Goal: Complete application form: Complete application form

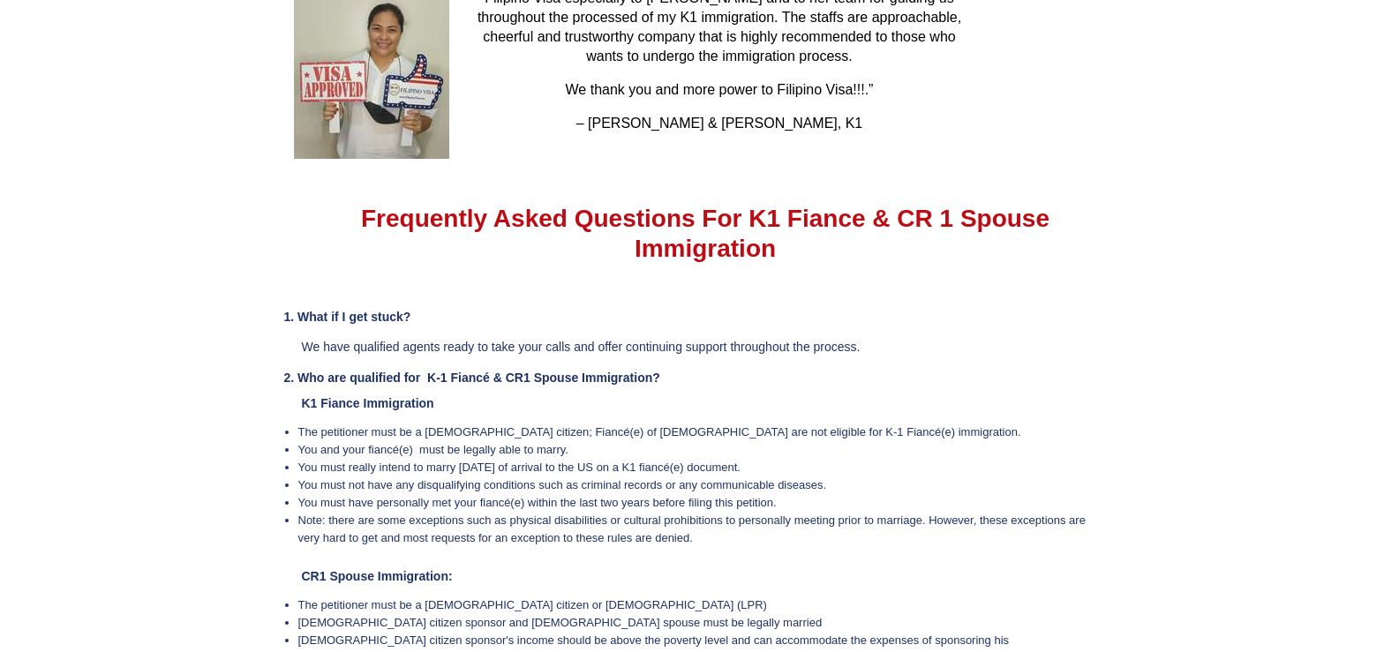
scroll to position [3403, 0]
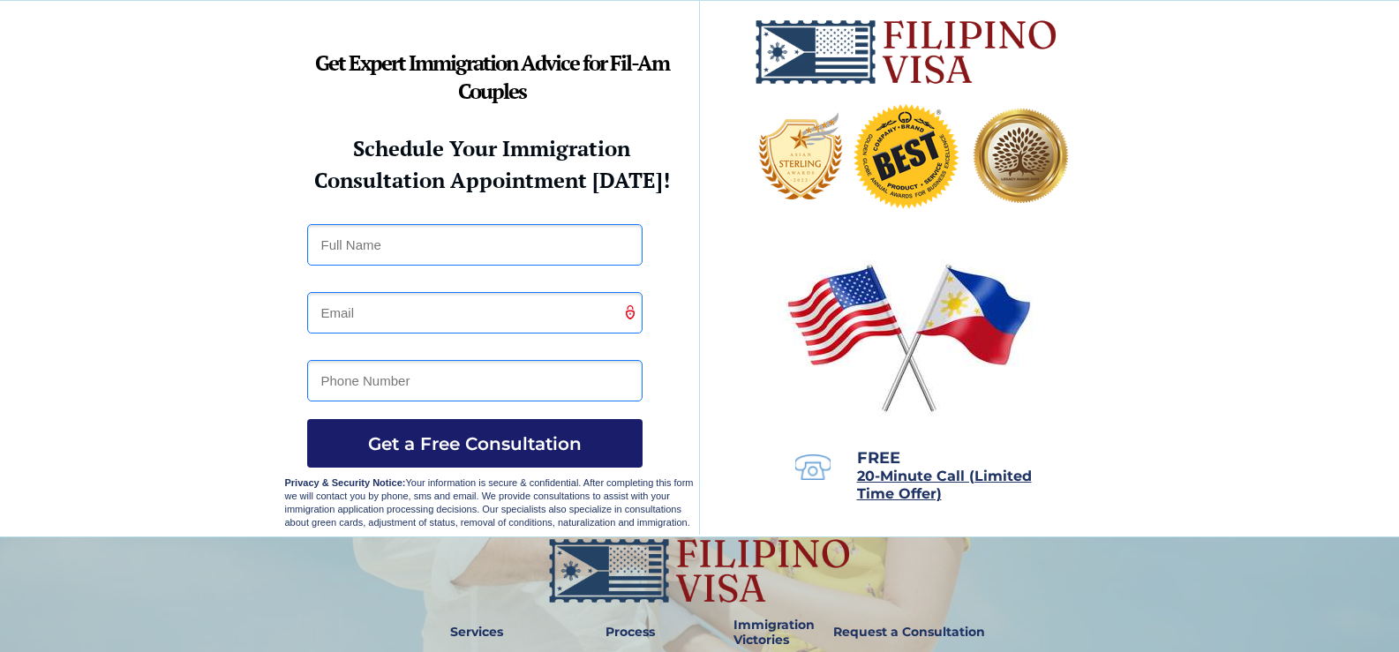
click at [493, 444] on span "Get a Free Consultation" at bounding box center [474, 443] width 335 height 21
click at [355, 251] on input "text" at bounding box center [474, 244] width 335 height 41
drag, startPoint x: 328, startPoint y: 242, endPoint x: 358, endPoint y: 274, distance: 43.7
click at [330, 241] on input "text" at bounding box center [474, 244] width 335 height 41
type input "John P Gonzales"
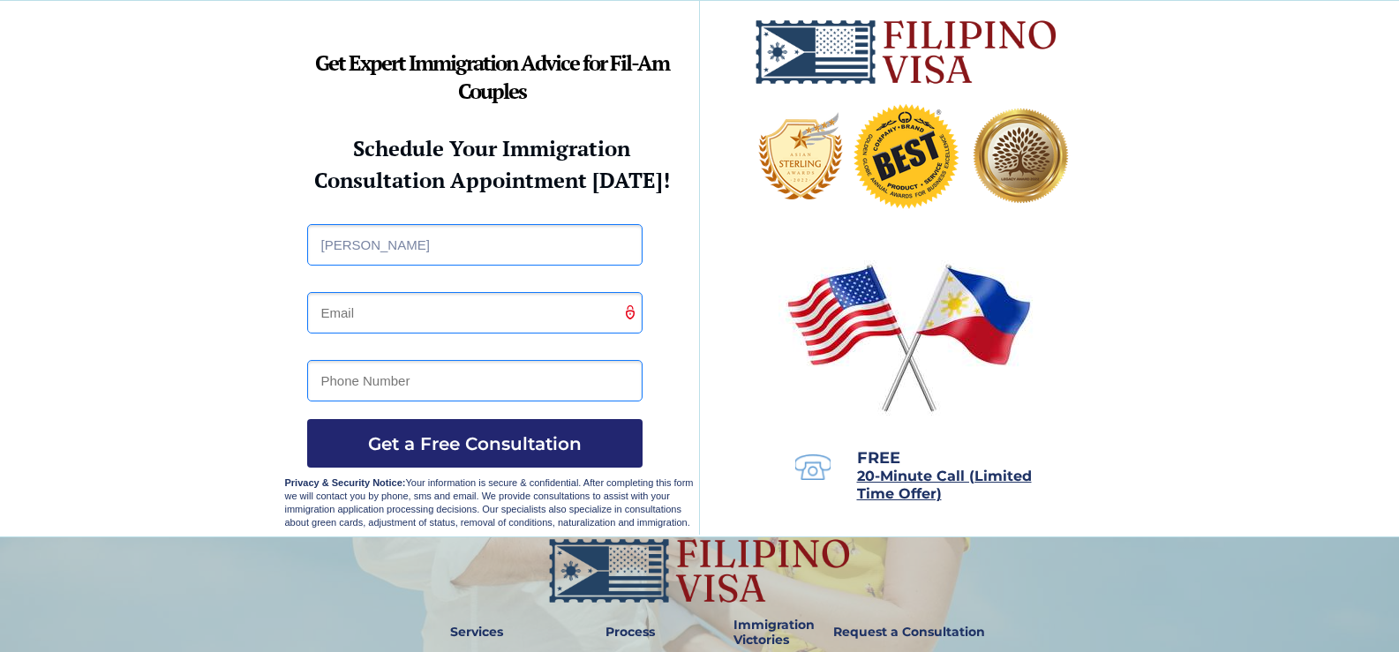
click at [309, 310] on input "email" at bounding box center [474, 312] width 335 height 41
type input "D"
type input "donjuangonzales14@gmail.com"
click at [318, 384] on input "tel" at bounding box center [474, 380] width 335 height 41
type input "09978210980"
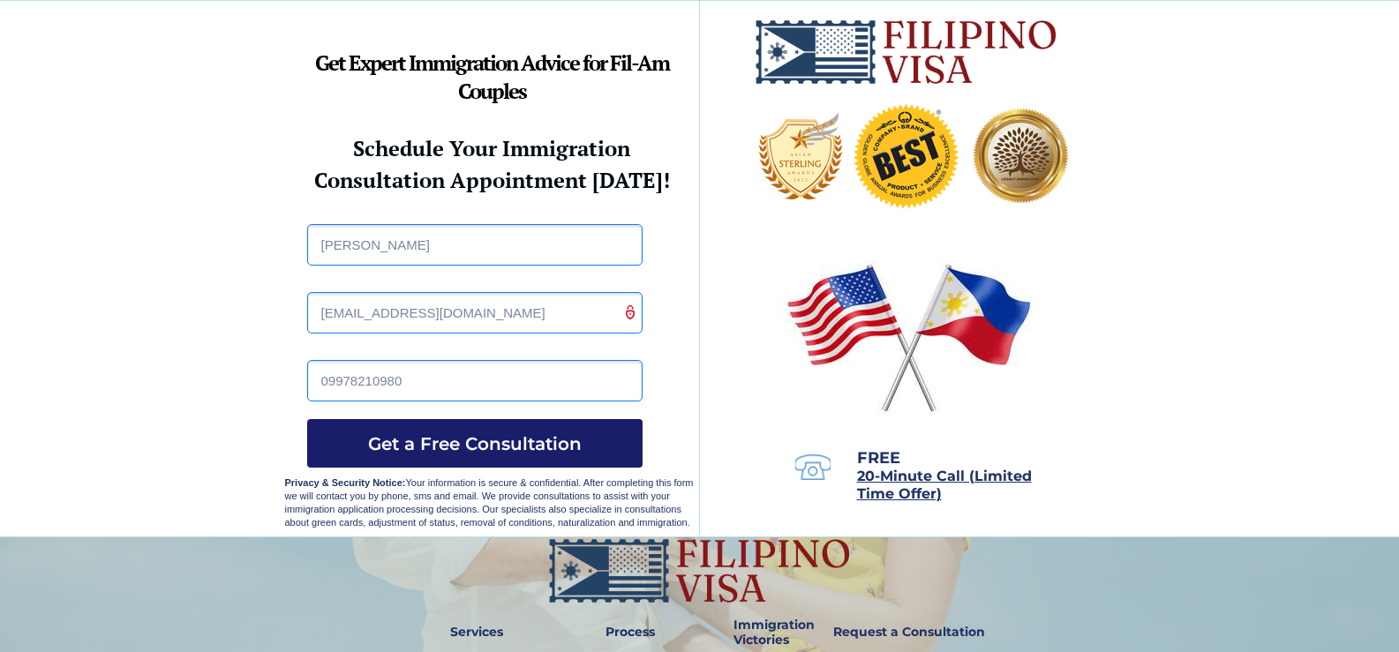
click at [408, 458] on button "Get a Free Consultation" at bounding box center [474, 443] width 335 height 49
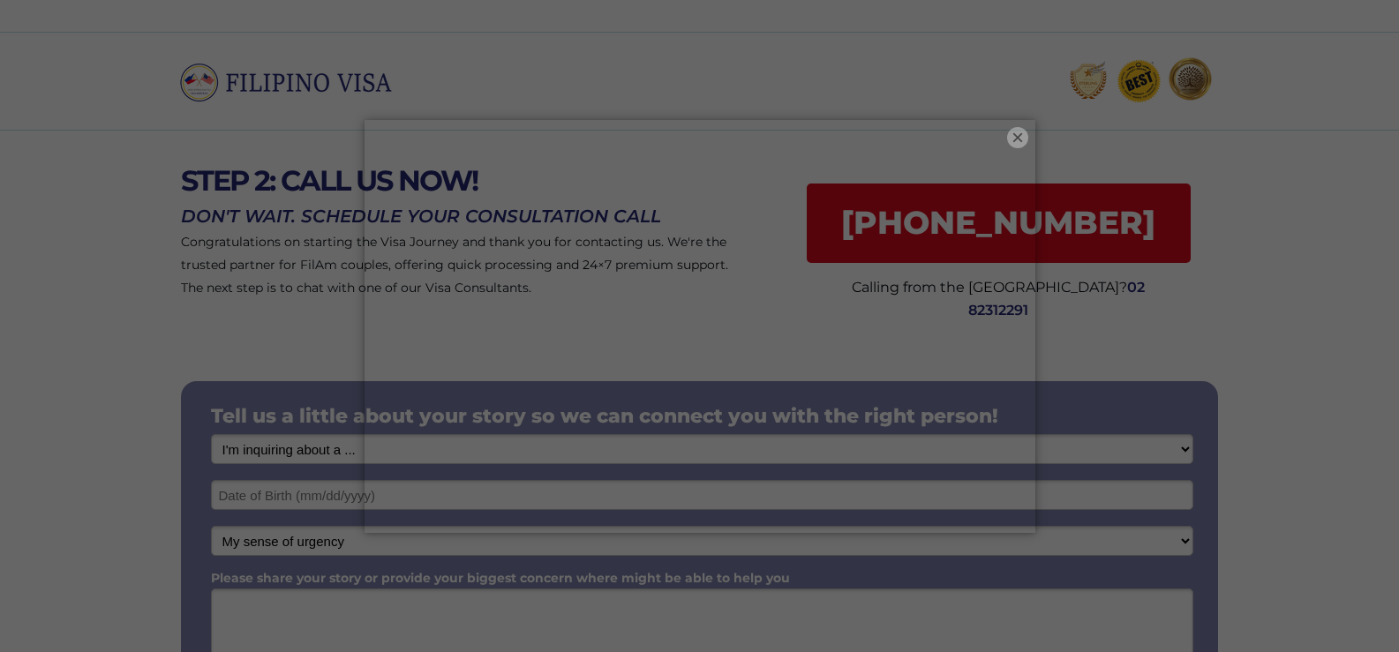
click at [1015, 132] on button "×" at bounding box center [1017, 137] width 21 height 21
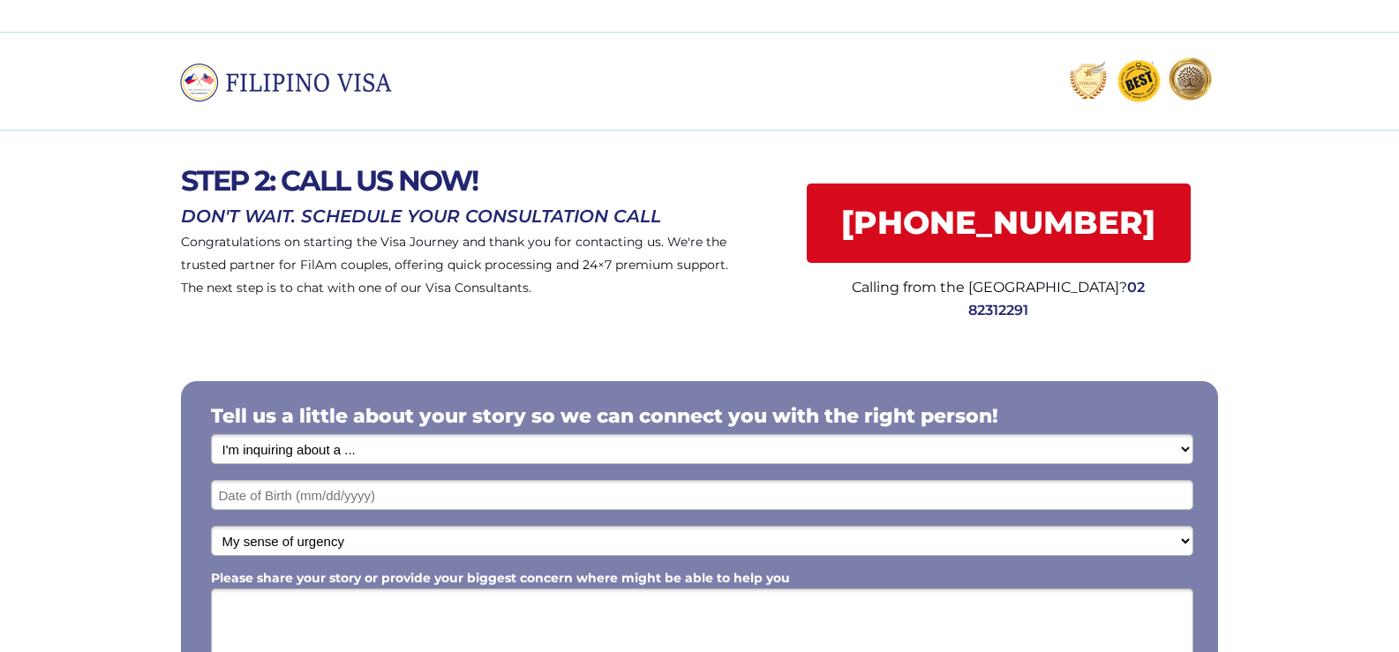
drag, startPoint x: 361, startPoint y: 450, endPoint x: 371, endPoint y: 448, distance: 9.9
click at [369, 448] on select "I'm inquiring about a ... I don't know or other services Retirement Visa for Th…" at bounding box center [702, 449] width 982 height 30
select select "1794"
click at [211, 434] on select "I'm inquiring about a ... I don't know or other services Retirement Visa for Th…" at bounding box center [702, 449] width 982 height 30
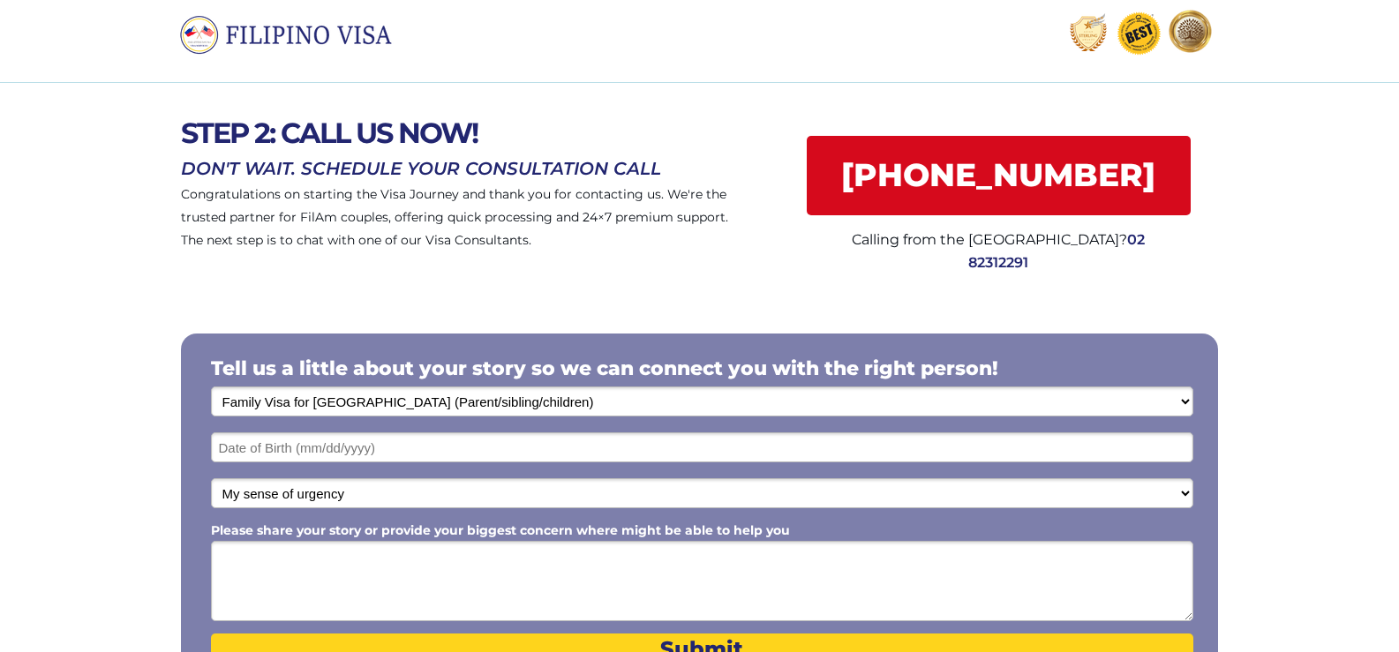
scroll to position [88, 0]
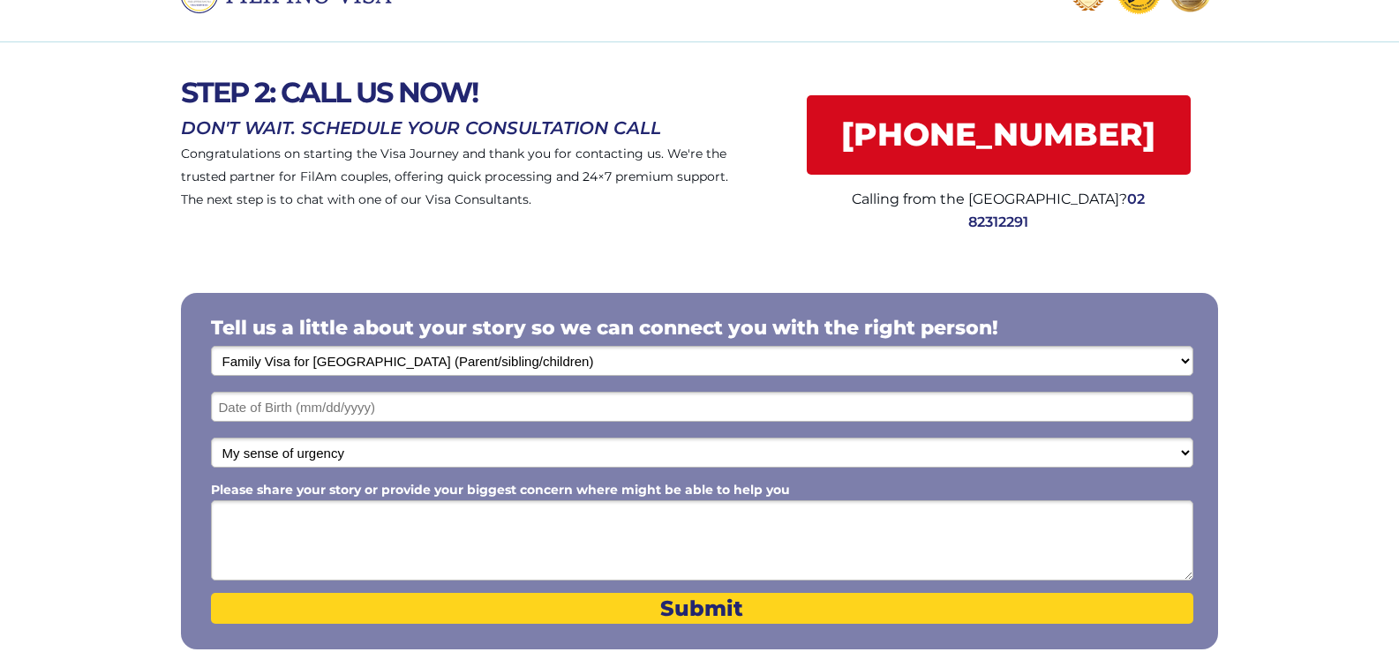
click at [383, 462] on select "My sense of urgency Low Priority - I'm just looking Medium High Priority - I ne…" at bounding box center [702, 453] width 982 height 30
select select "1802"
click at [211, 438] on select "My sense of urgency Low Priority - I'm just looking Medium High Priority - I ne…" at bounding box center [702, 453] width 982 height 30
click at [305, 406] on input "text" at bounding box center [702, 407] width 982 height 30
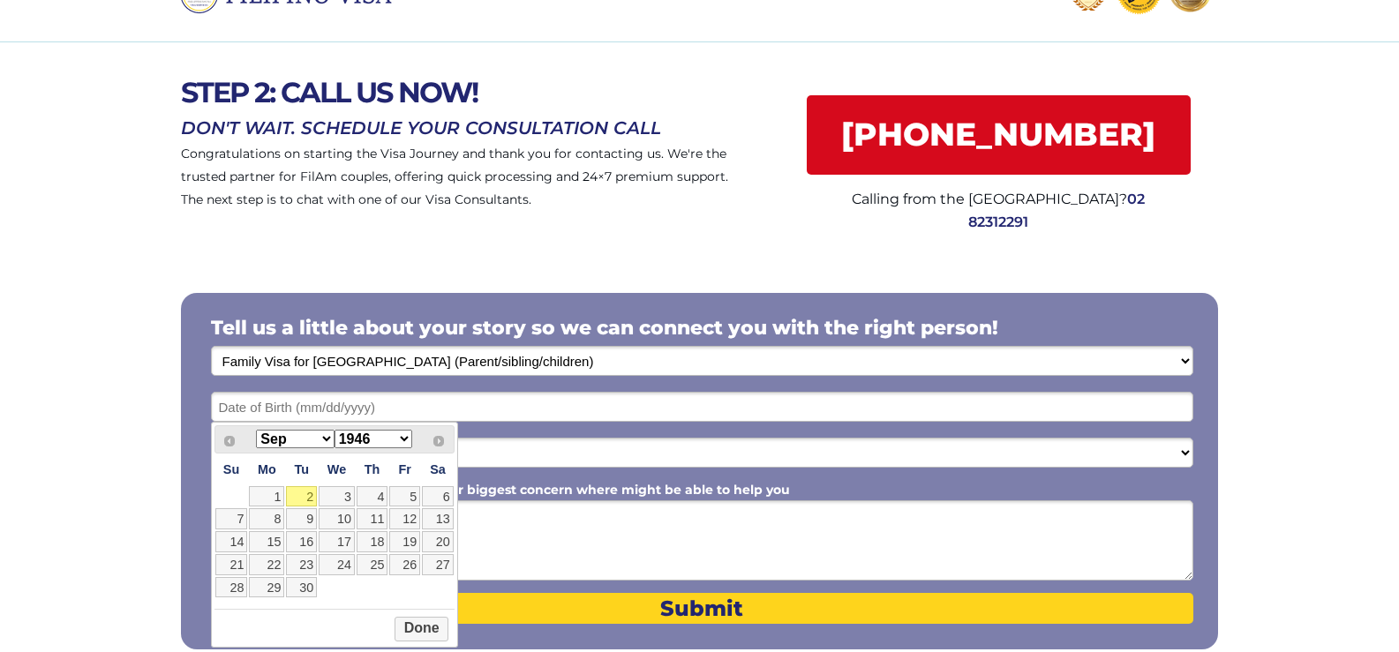
click at [406, 440] on select "1946 1947 1948 1949 1950 1951 1952 1953 1954 1955 1956 1957 1958 1959 1960 1961…" at bounding box center [374, 439] width 78 height 19
click at [325, 442] on select "Jan Feb Mar Apr May Jun Jul Aug Sep Oct Nov Dec" at bounding box center [295, 439] width 78 height 19
click at [279, 537] on link "14" at bounding box center [266, 541] width 35 height 21
type input "06/14/1971"
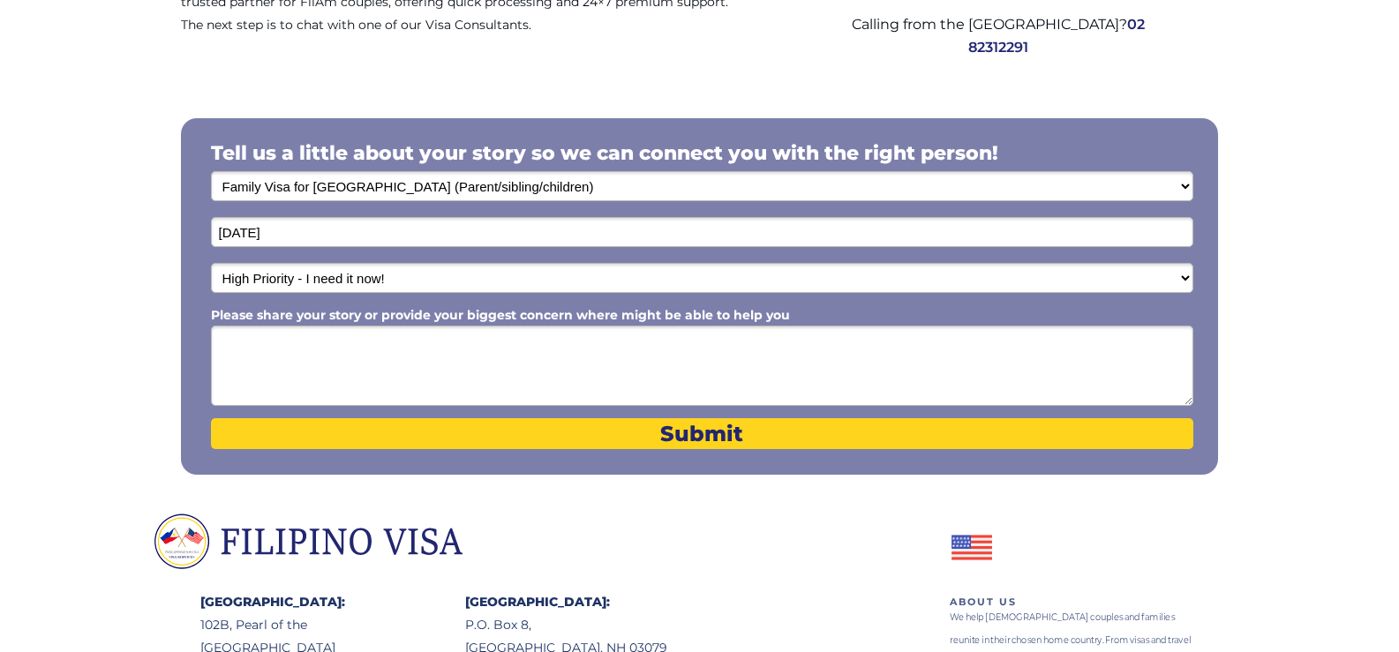
scroll to position [265, 0]
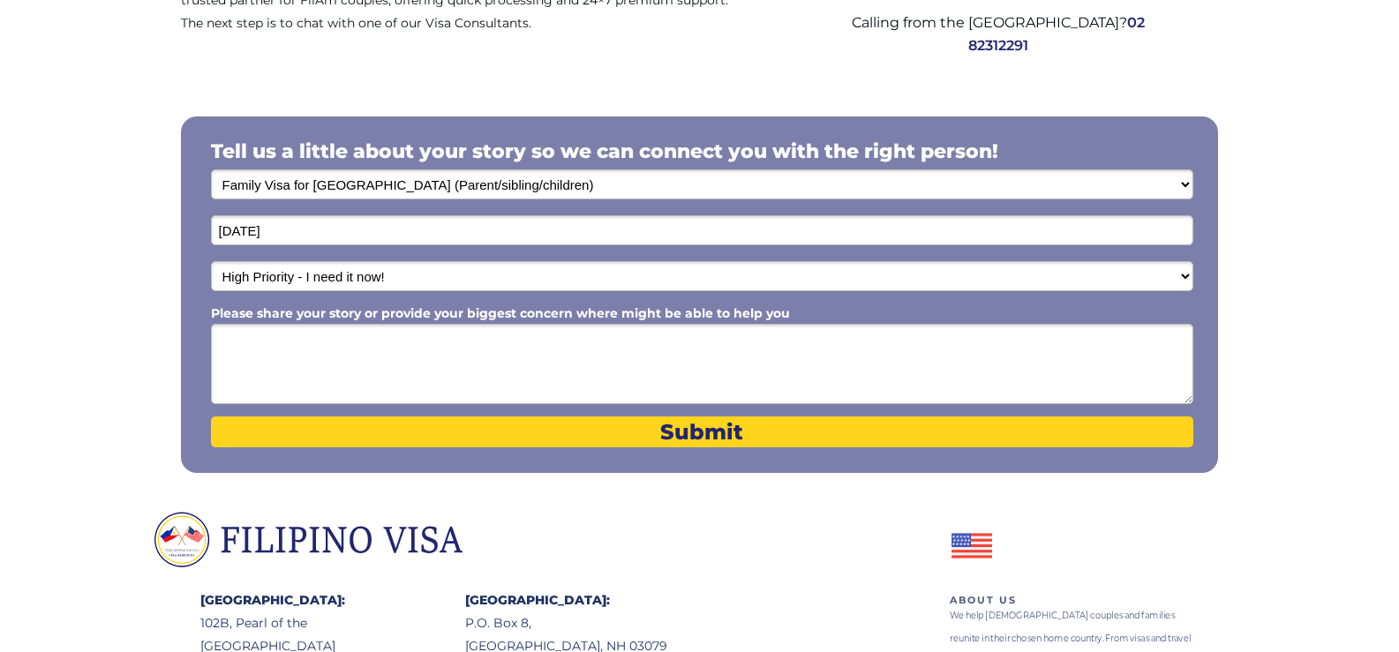
click at [753, 320] on span "Please share your story or provide your biggest concern where might be able to …" at bounding box center [500, 313] width 579 height 16
click at [753, 324] on textarea "Please share your story or provide your biggest concern where might be able to …" at bounding box center [702, 364] width 982 height 80
click at [785, 309] on span "Please share your story or provide your biggest concern where might be able to …" at bounding box center [500, 313] width 579 height 16
click at [785, 324] on textarea "Please share your story or provide your biggest concern where might be able to …" at bounding box center [702, 364] width 982 height 80
drag, startPoint x: 353, startPoint y: 344, endPoint x: 372, endPoint y: 345, distance: 19.4
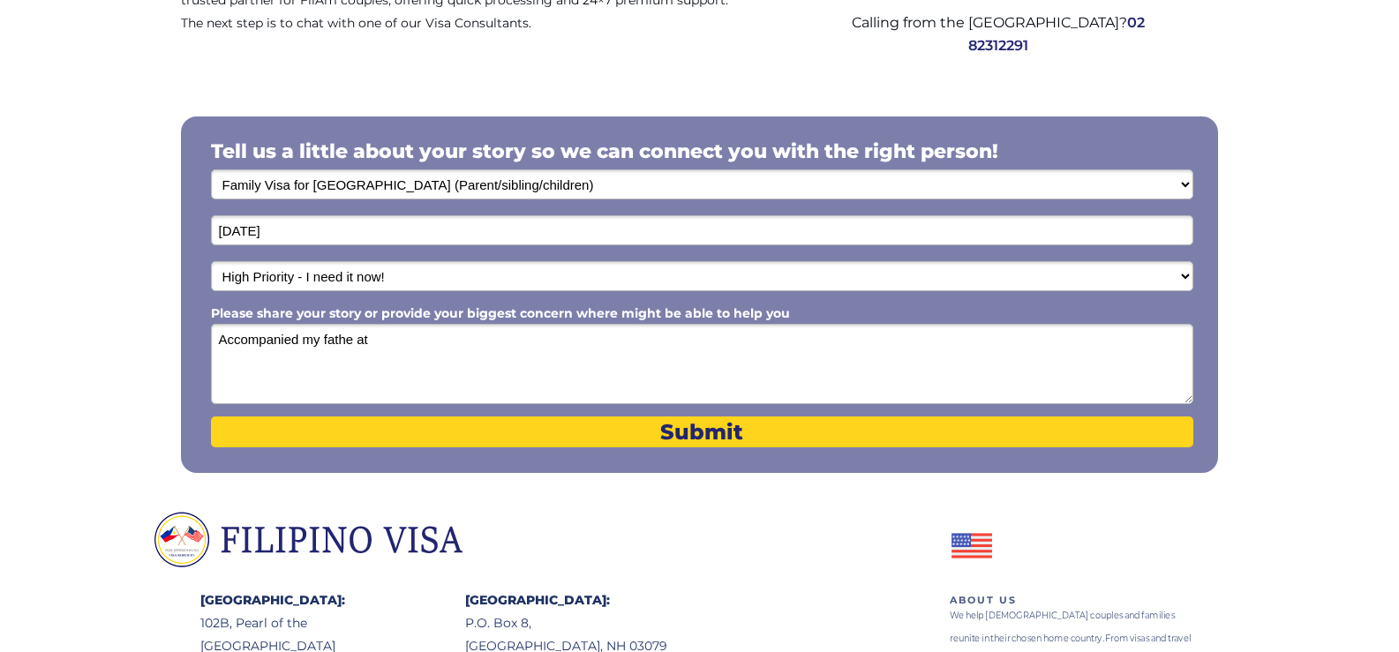
click at [356, 344] on textarea "Accompanied my fathe at" at bounding box center [702, 364] width 982 height 80
drag, startPoint x: 384, startPoint y: 338, endPoint x: 395, endPoint y: 342, distance: 11.2
click at [386, 339] on textarea "Accompanied my father at" at bounding box center [702, 364] width 982 height 80
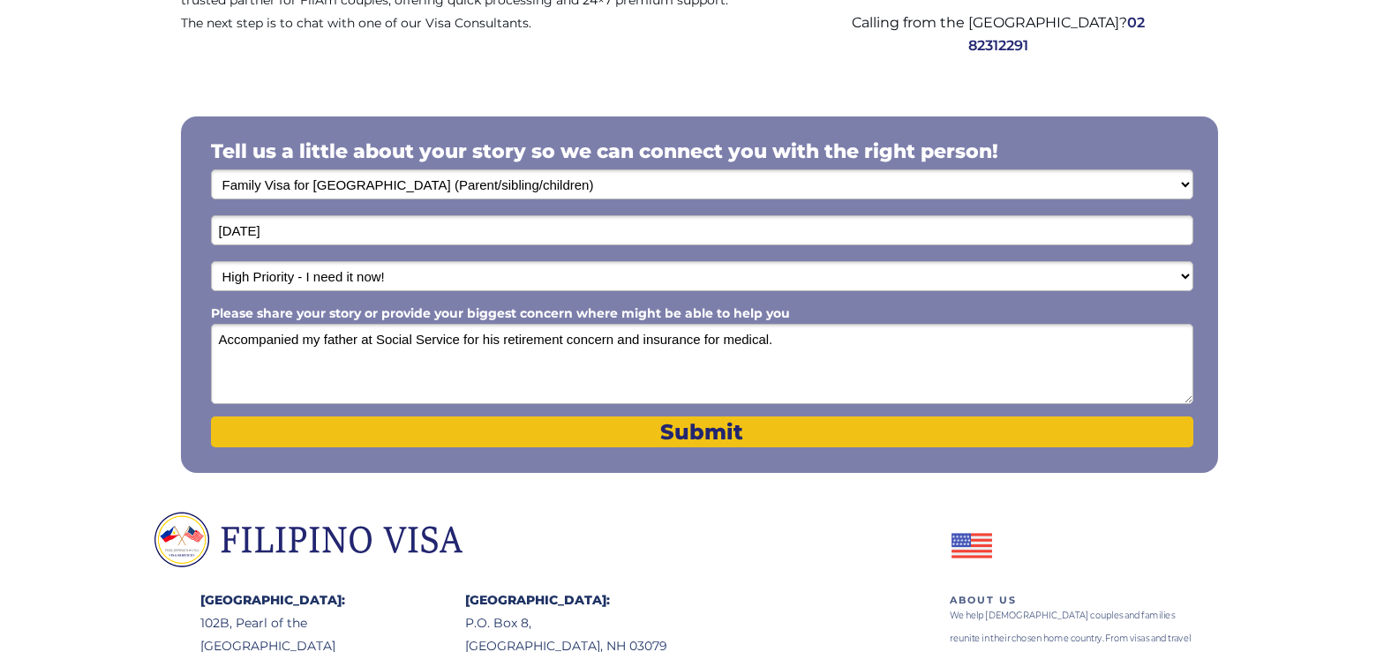
type textarea "Accompanied my father at Social Service for his retirement concern and insuranc…"
click at [702, 432] on span "Submit" at bounding box center [702, 432] width 982 height 26
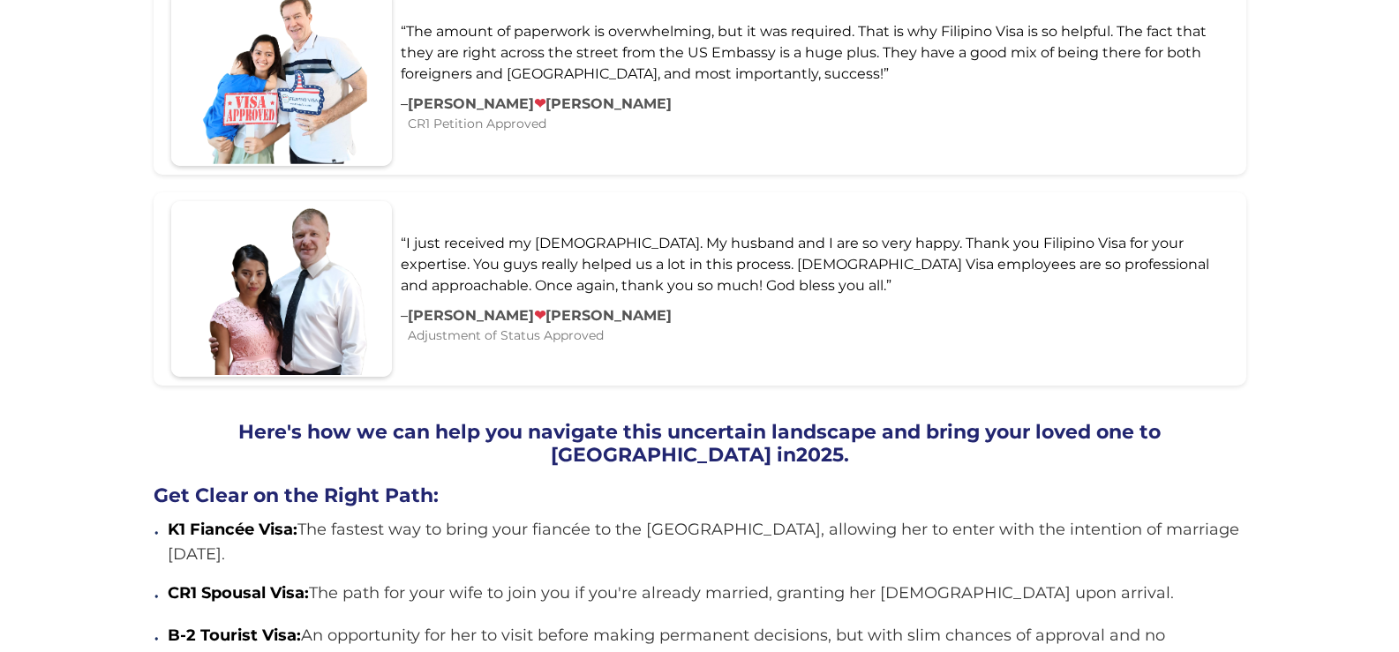
scroll to position [1059, 0]
